Goal: Task Accomplishment & Management: Use online tool/utility

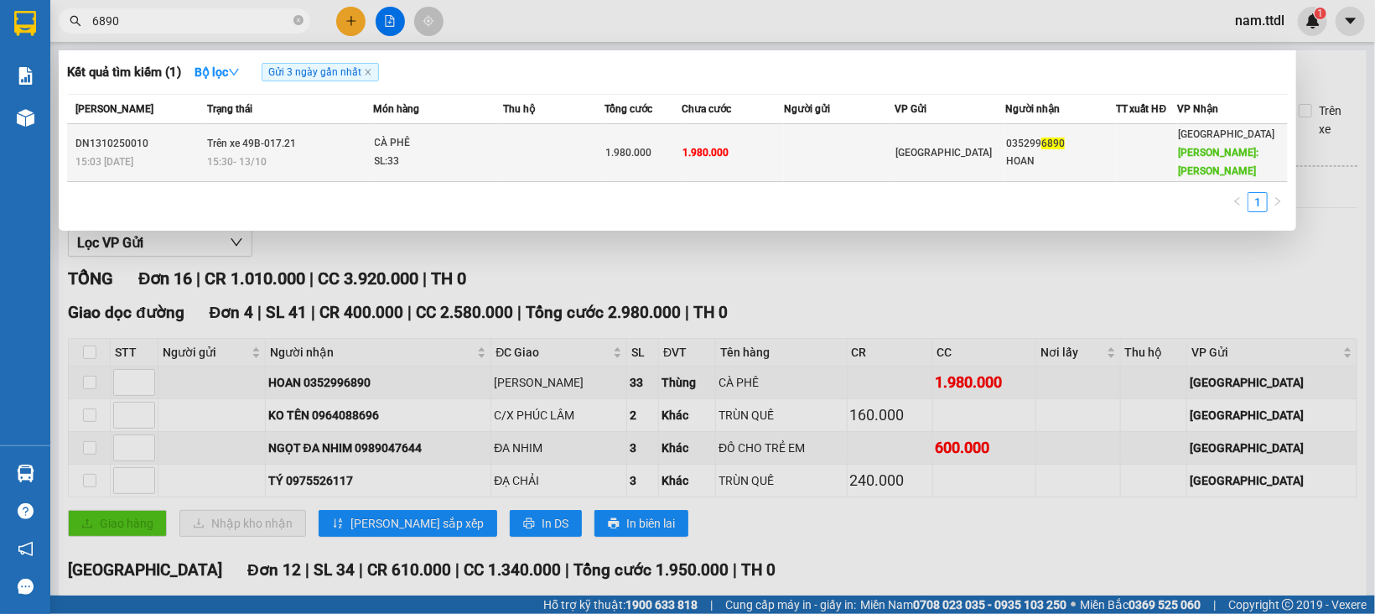
type input "6890"
click at [748, 167] on td "1.980.000" at bounding box center [733, 153] width 102 height 58
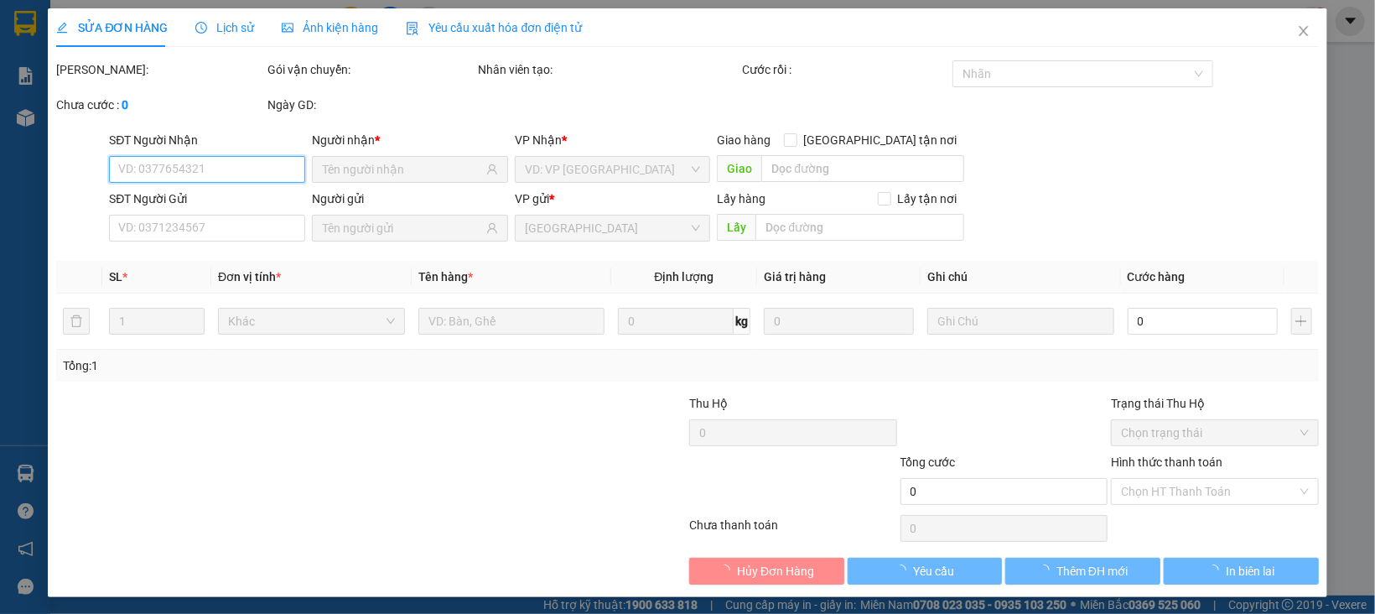
scroll to position [3, 0]
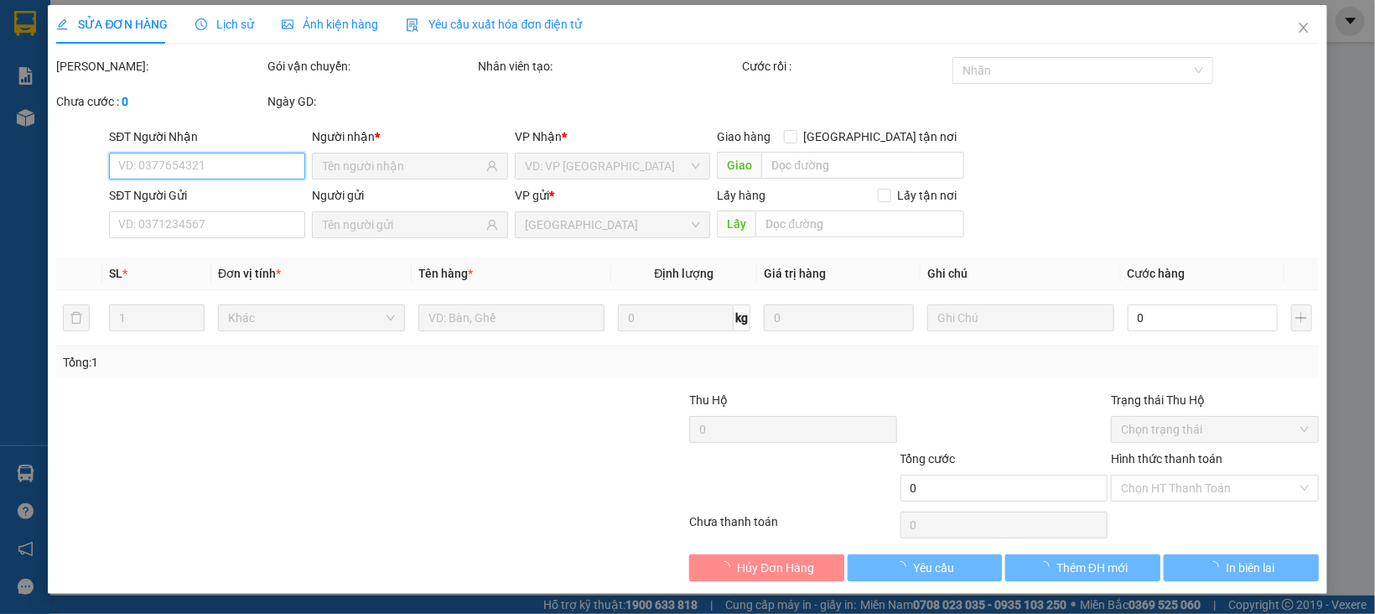
type input "0352996890"
type input "HOAN"
type input "[PERSON_NAME]"
type input "1.980.000"
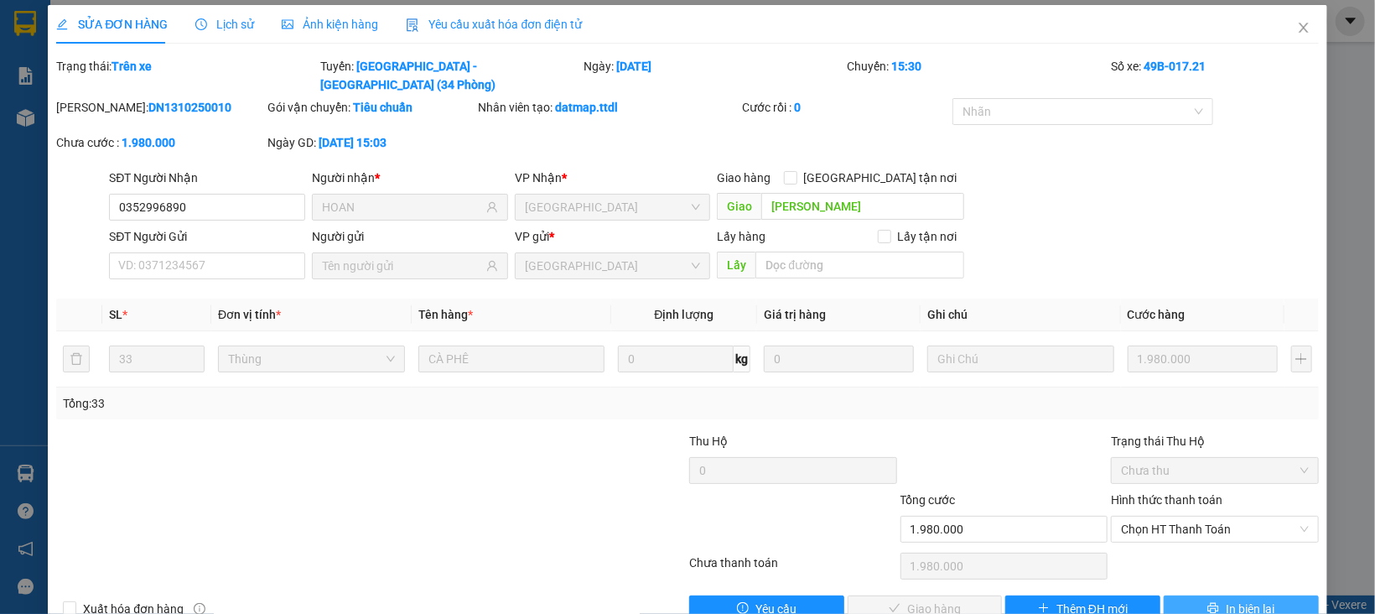
click at [1226, 599] on span "In biên lai" at bounding box center [1250, 608] width 49 height 18
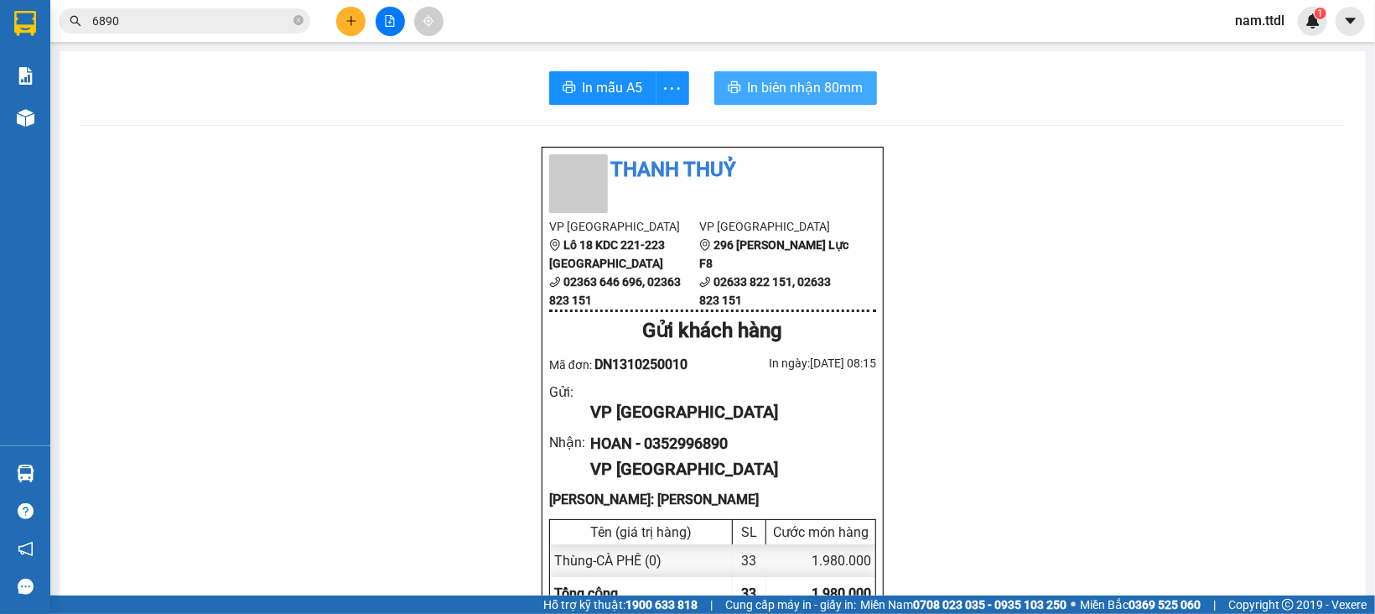
click at [778, 86] on span "In biên nhận 80mm" at bounding box center [806, 87] width 116 height 21
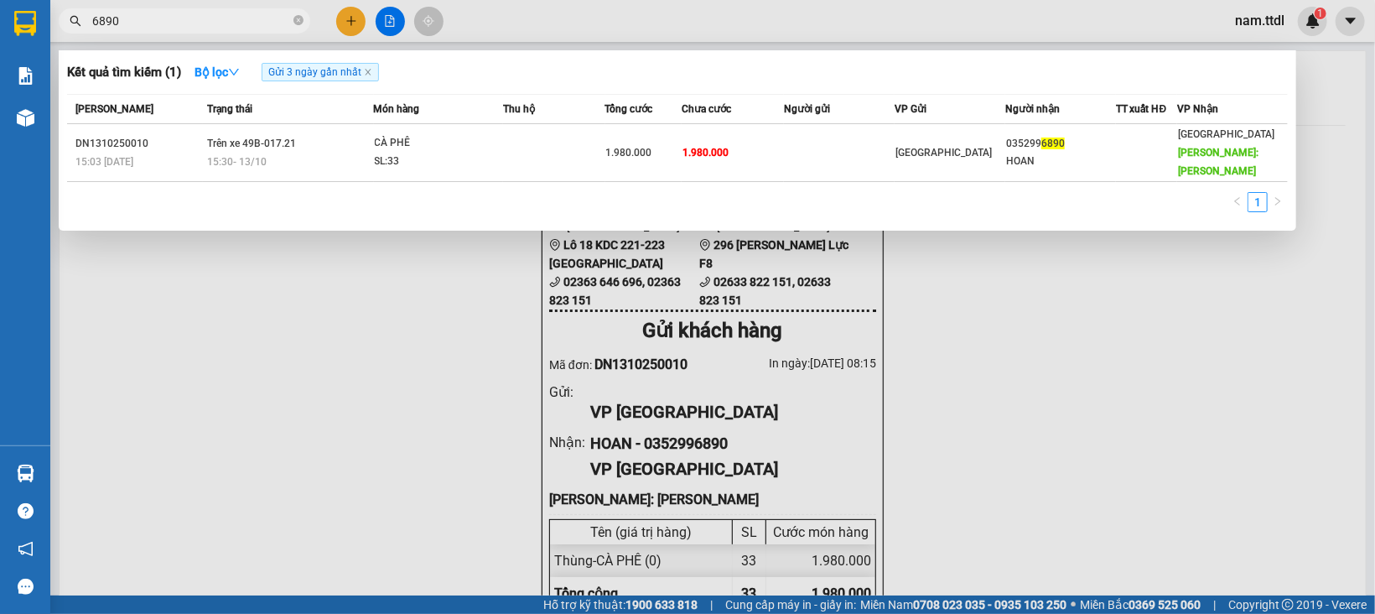
click at [194, 17] on input "6890" at bounding box center [191, 21] width 198 height 18
click at [193, 17] on input "6890" at bounding box center [191, 21] width 198 height 18
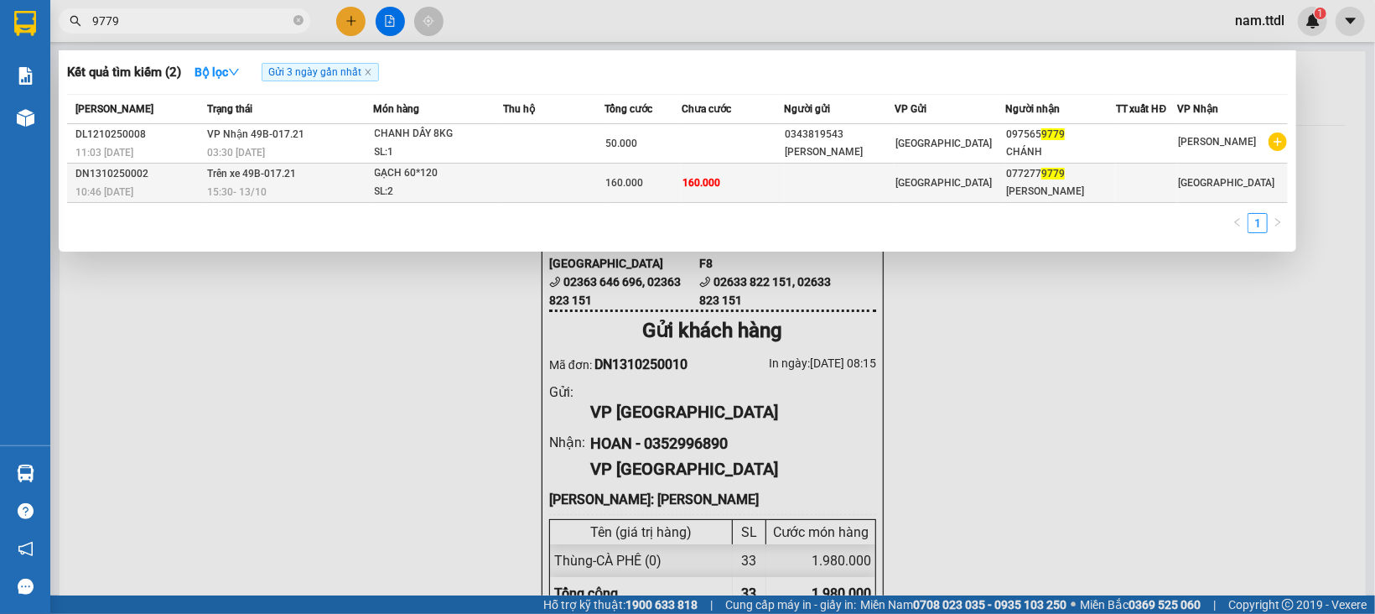
type input "9779"
click at [713, 191] on td "160.000" at bounding box center [733, 182] width 102 height 39
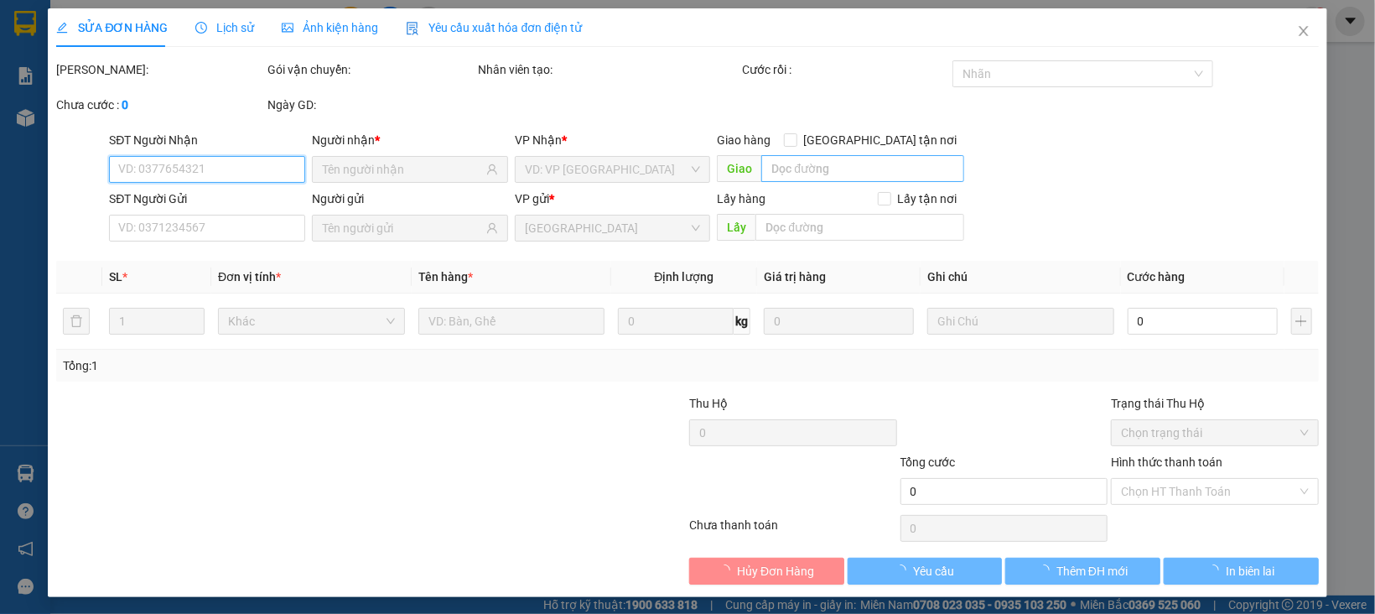
type input "0772779779"
type input "[PERSON_NAME]"
type input "160.000"
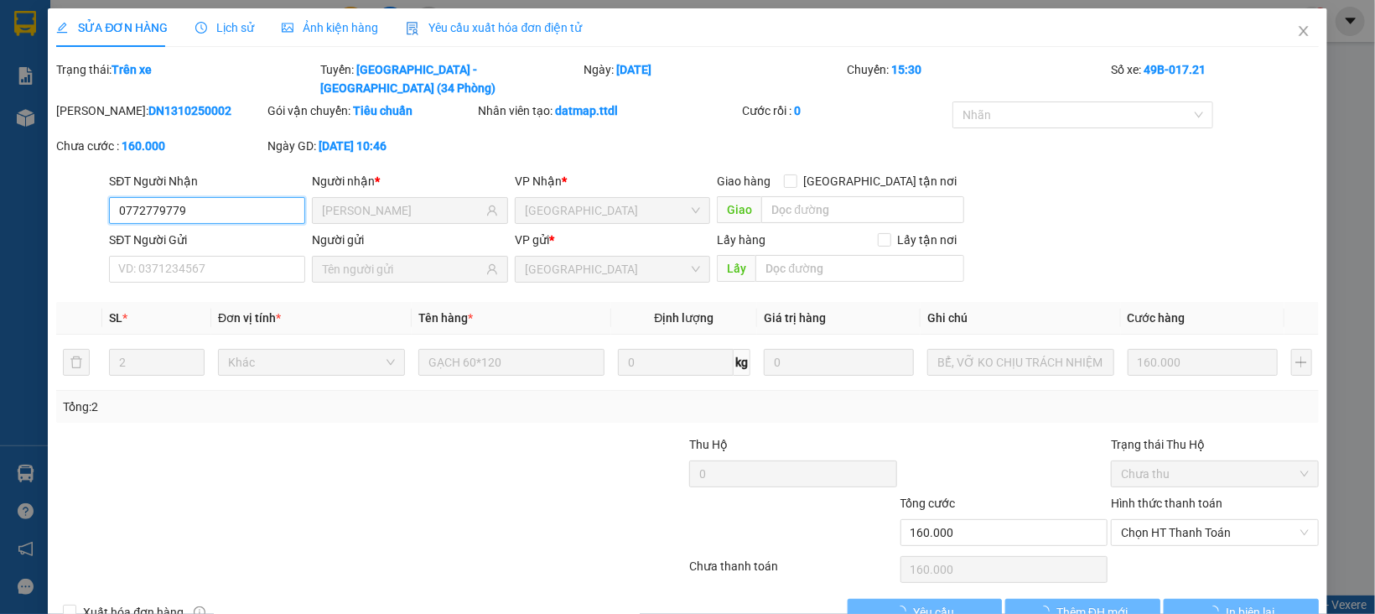
scroll to position [3, 0]
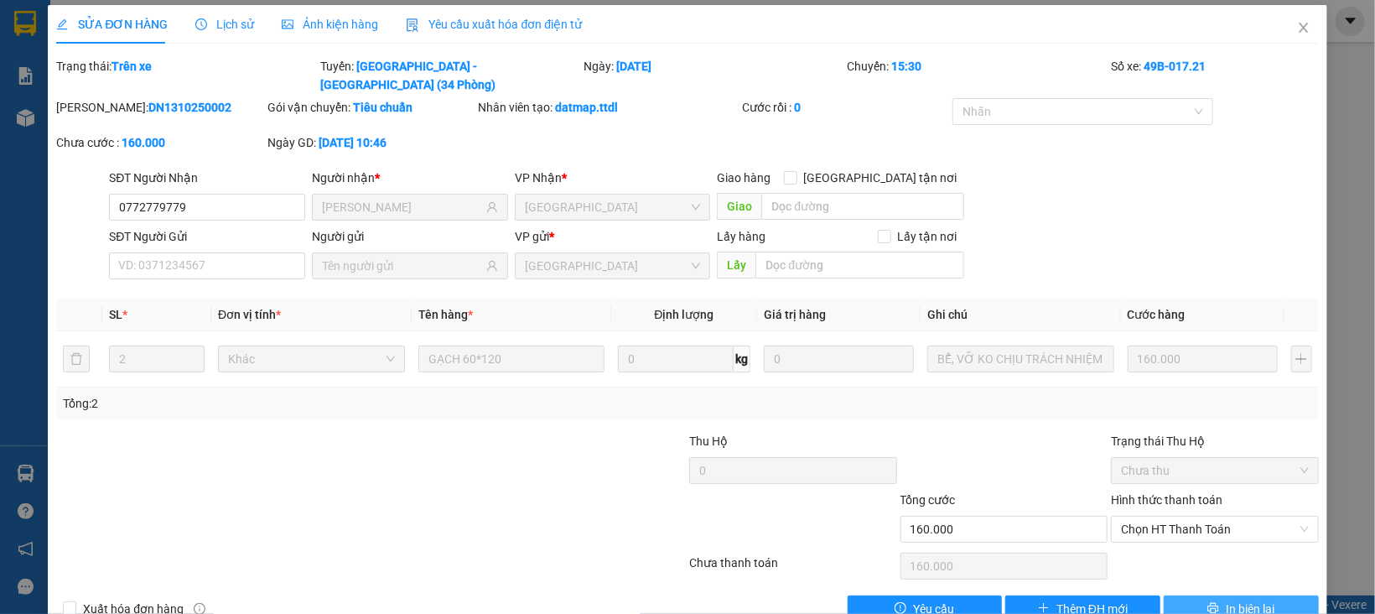
click at [1251, 599] on span "In biên lai" at bounding box center [1250, 608] width 49 height 18
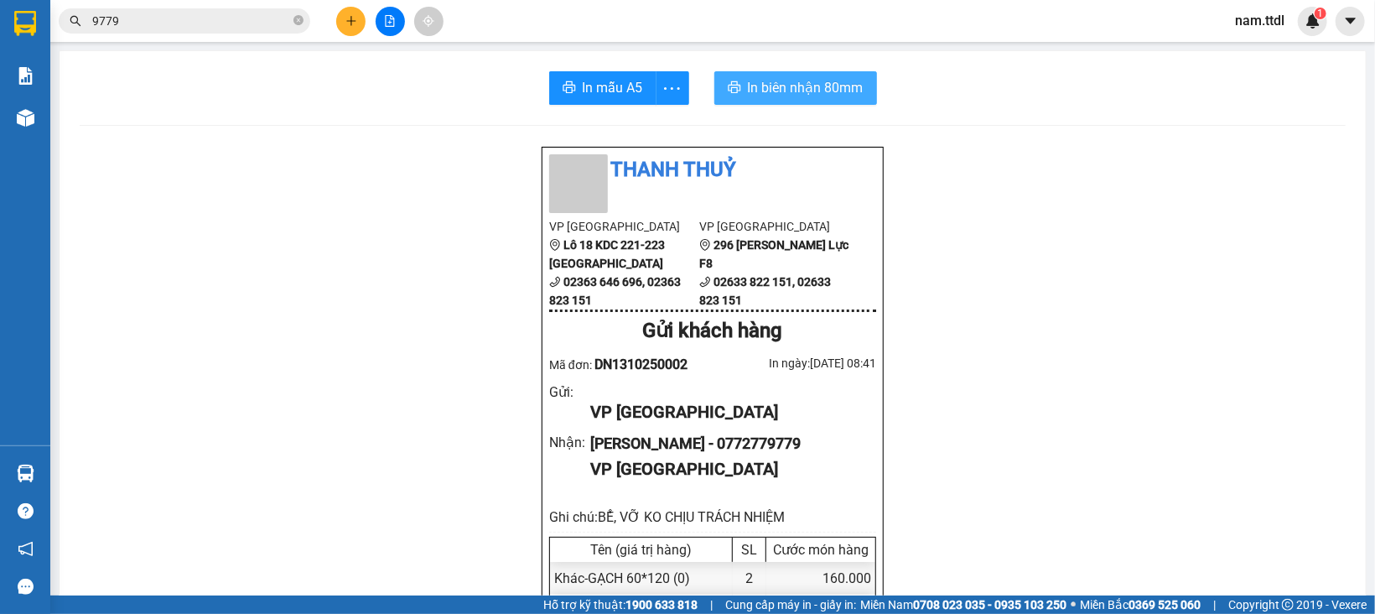
click at [748, 77] on span "In biên nhận 80mm" at bounding box center [806, 87] width 116 height 21
